Goal: Task Accomplishment & Management: Manage account settings

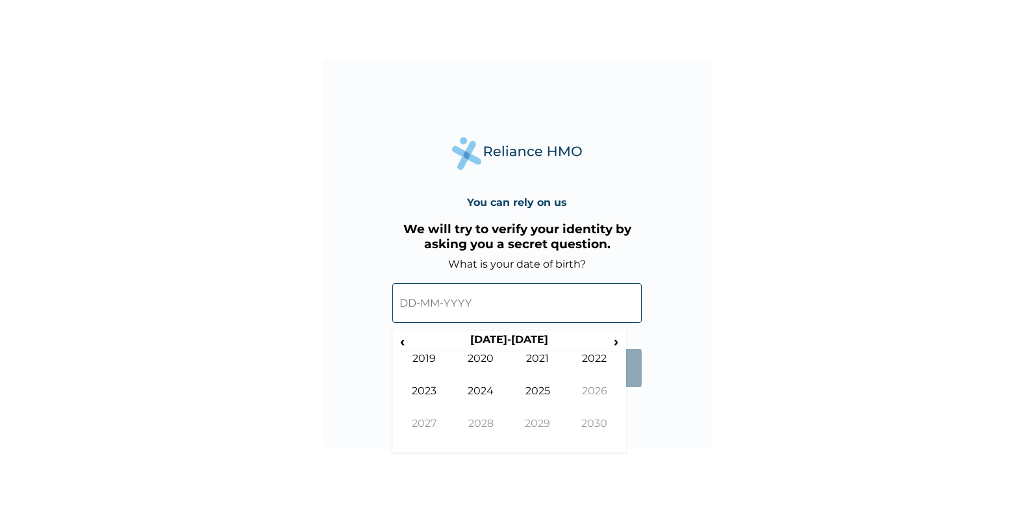
click at [437, 299] on input "text" at bounding box center [517, 303] width 250 height 40
click at [409, 306] on input "text" at bounding box center [517, 303] width 250 height 40
click at [406, 341] on span "‹" at bounding box center [403, 341] width 14 height 16
drag, startPoint x: 625, startPoint y: 368, endPoint x: 623, endPoint y: 391, distance: 22.8
click at [623, 391] on div "‹ 2010-2019 › 2009 2010 2011 2012 2013 2014 2015 2016 2017 2018 2019 2020" at bounding box center [509, 391] width 234 height 123
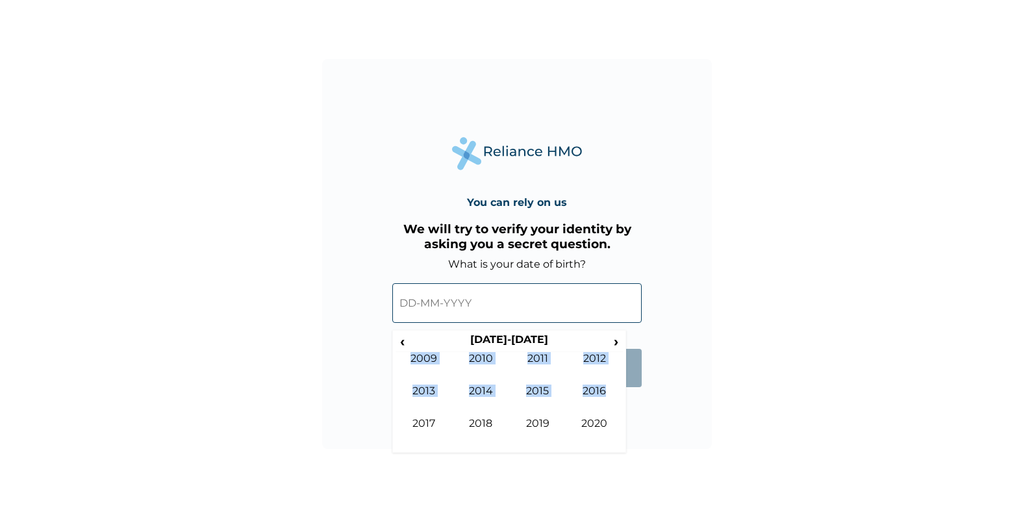
click at [628, 337] on form "What is your date of birth? ‹ 2010-2019 › 2009 2010 2011 2012 2013 2014 2015 20…" at bounding box center [517, 329] width 250 height 142
click at [629, 316] on form "What is your date of birth? ‹ 2010-2019 › 2009 2010 2011 2012 2013 2014 2015 20…" at bounding box center [517, 329] width 250 height 142
click at [452, 311] on input "text" at bounding box center [517, 303] width 250 height 40
click at [404, 300] on input "text" at bounding box center [517, 303] width 250 height 40
click at [407, 346] on span "‹" at bounding box center [403, 341] width 14 height 16
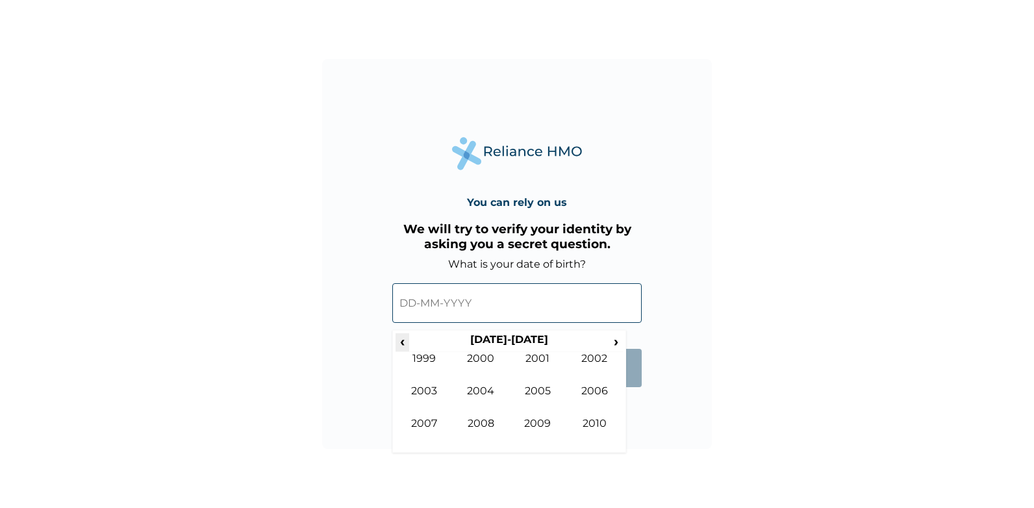
click at [406, 346] on span "‹" at bounding box center [403, 341] width 14 height 16
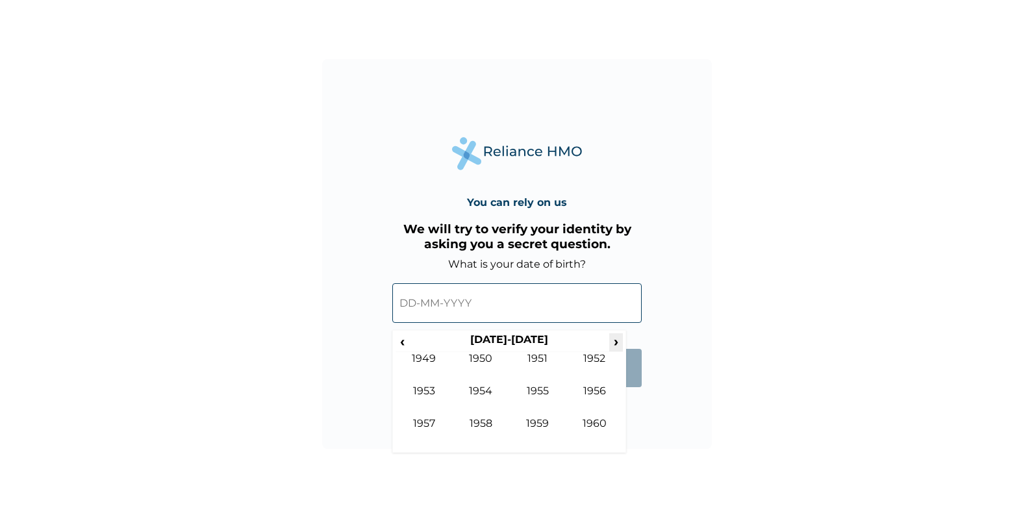
click at [615, 343] on span "›" at bounding box center [616, 341] width 14 height 16
click at [510, 341] on th "1970-1979" at bounding box center [508, 342] width 199 height 18
click at [479, 426] on td "1978" at bounding box center [481, 433] width 57 height 32
click at [515, 343] on th "1978" at bounding box center [508, 342] width 199 height 18
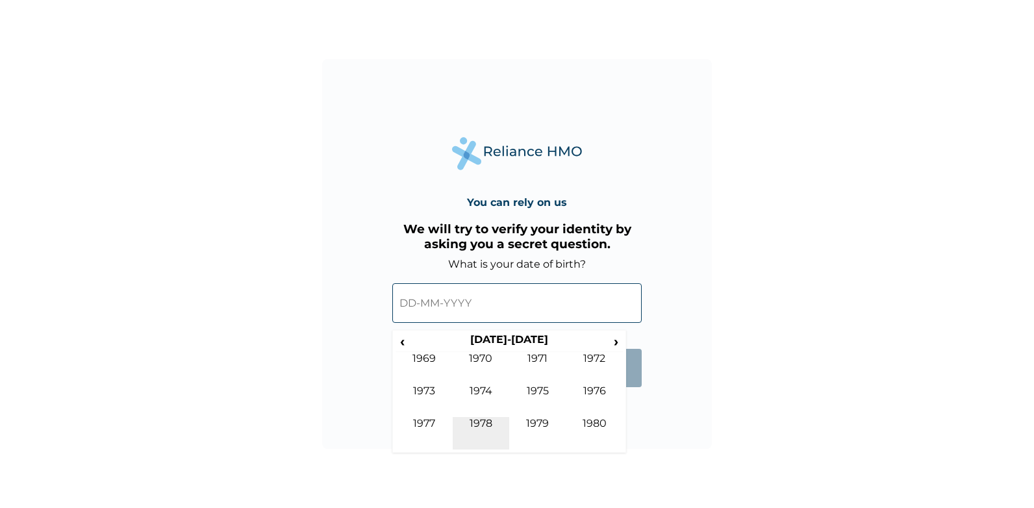
click at [485, 421] on td "1978" at bounding box center [481, 433] width 57 height 32
click at [558, 300] on input "text" at bounding box center [517, 303] width 250 height 40
click at [509, 336] on th "1978" at bounding box center [508, 342] width 199 height 18
click at [493, 420] on td "1978" at bounding box center [481, 433] width 57 height 32
click at [493, 420] on td "Oct" at bounding box center [481, 433] width 57 height 32
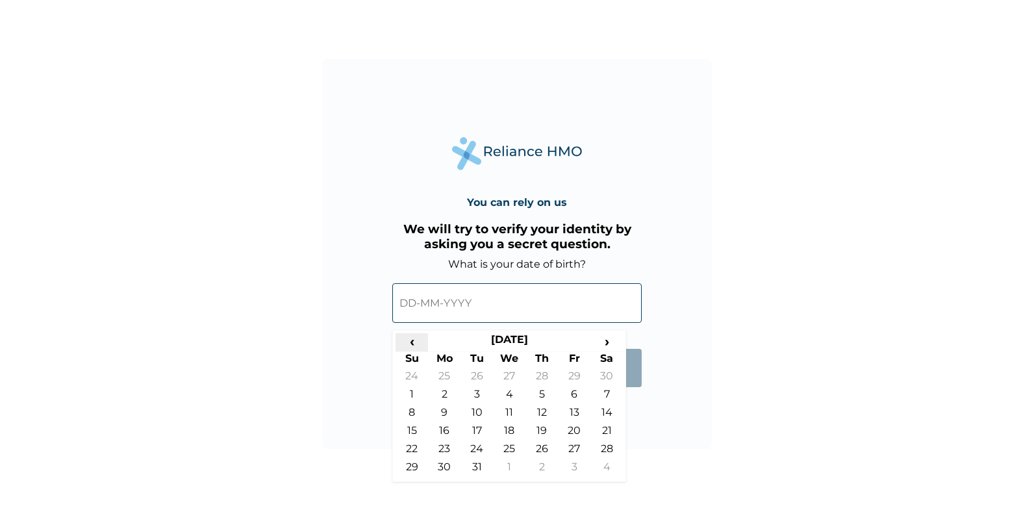
click at [416, 344] on span "‹" at bounding box center [412, 341] width 32 height 16
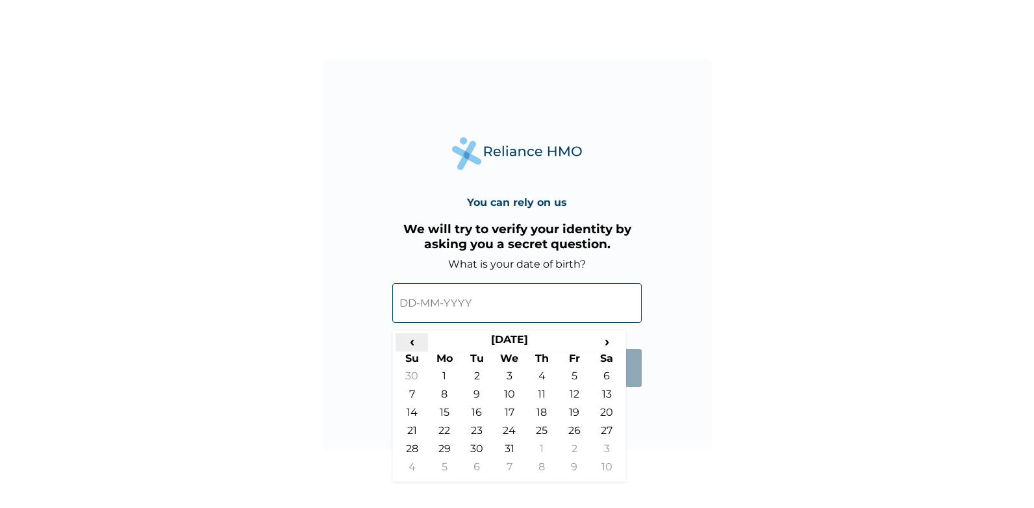
click at [416, 344] on span "‹" at bounding box center [412, 341] width 32 height 16
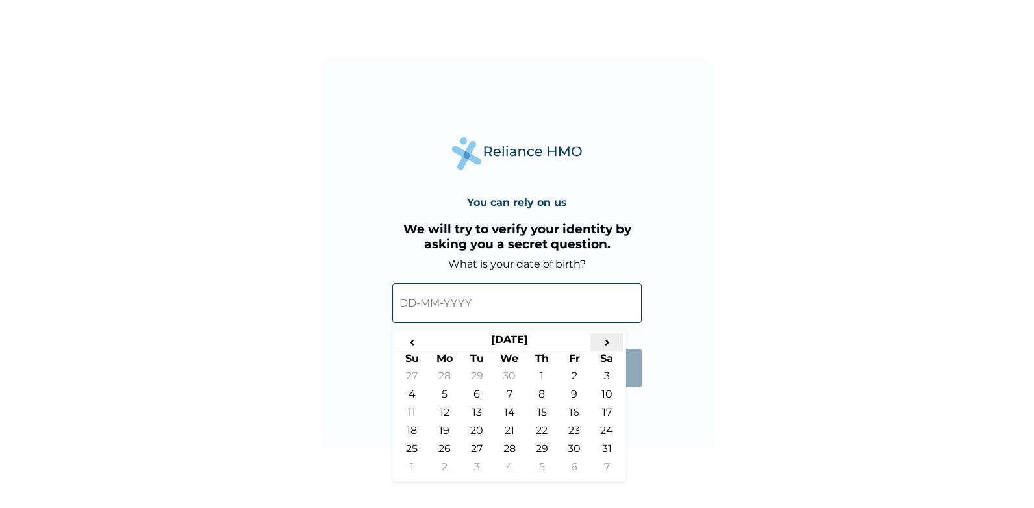
click at [605, 342] on span "›" at bounding box center [607, 341] width 32 height 16
click at [515, 411] on td "11" at bounding box center [509, 415] width 32 height 18
type input "11-01-1978"
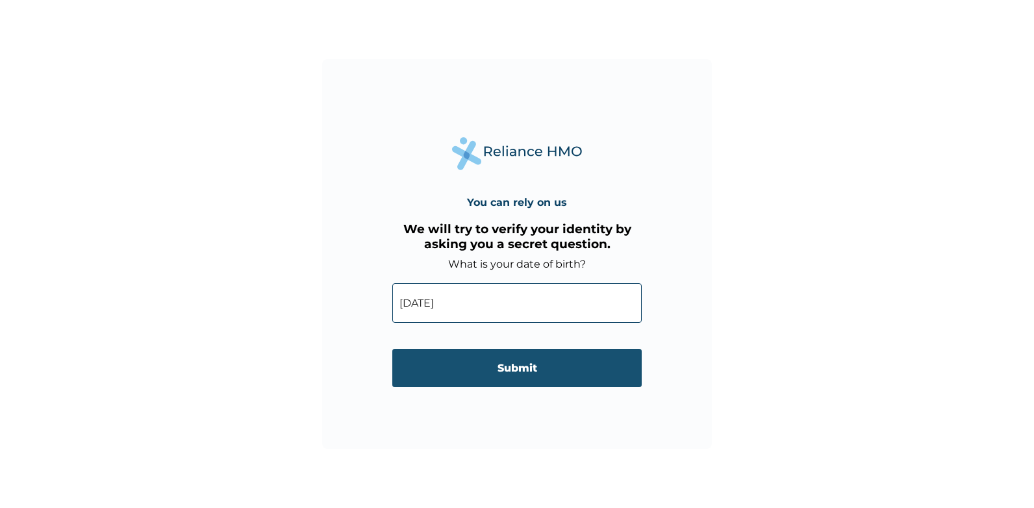
click at [574, 368] on input "Submit" at bounding box center [517, 368] width 250 height 38
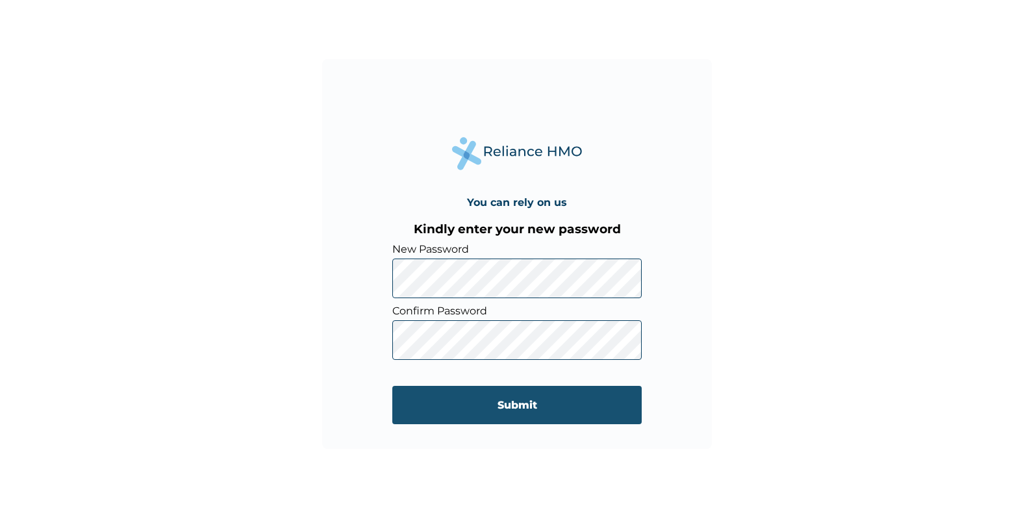
click at [554, 401] on input "Submit" at bounding box center [517, 405] width 250 height 38
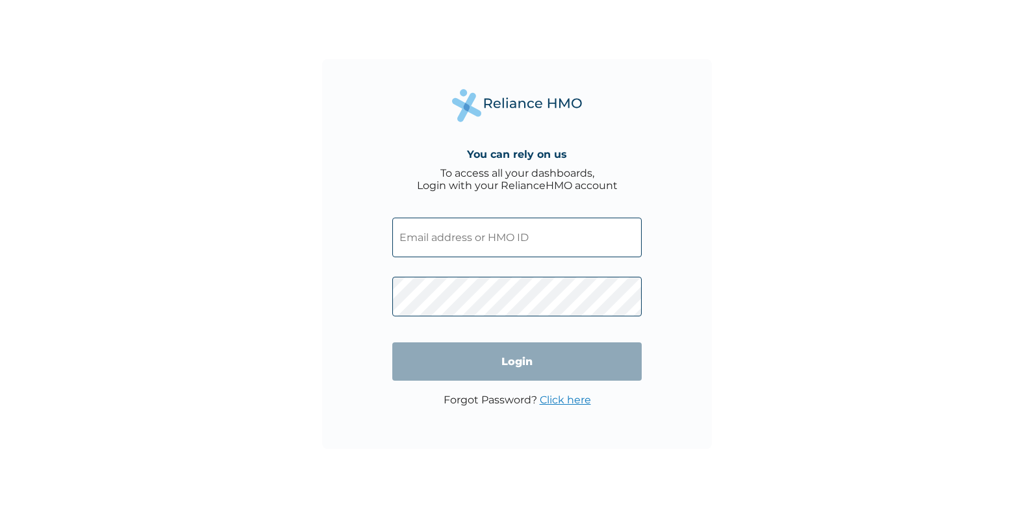
drag, startPoint x: 817, startPoint y: 140, endPoint x: 797, endPoint y: 121, distance: 28.0
click at [817, 140] on div "You can rely on us To access all your dashboards, Login with your RelianceHMO a…" at bounding box center [517, 254] width 1034 height 508
